Goal: Find contact information: Find contact information

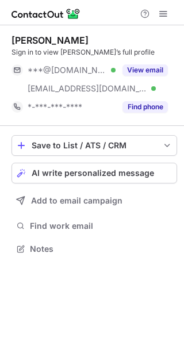
scroll to position [241, 184]
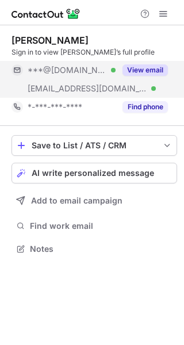
click at [135, 68] on button "View email" at bounding box center [145, 70] width 45 height 12
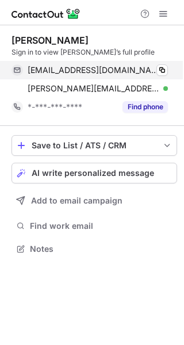
click at [153, 72] on div "[EMAIL_ADDRESS][DOMAIN_NAME] Verified" at bounding box center [98, 70] width 140 height 10
click at [160, 72] on span at bounding box center [162, 70] width 9 height 9
